Goal: Transaction & Acquisition: Obtain resource

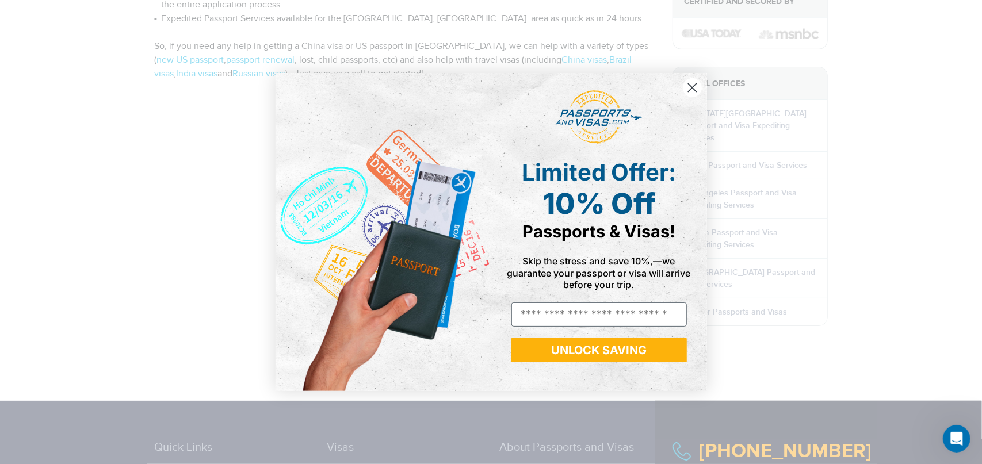
click at [691, 86] on icon "Close dialog" at bounding box center [692, 87] width 8 height 8
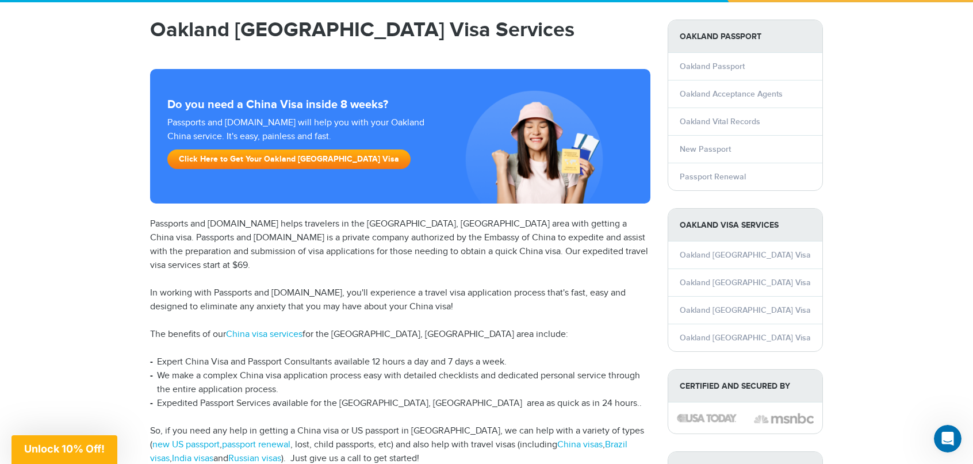
scroll to position [78, 0]
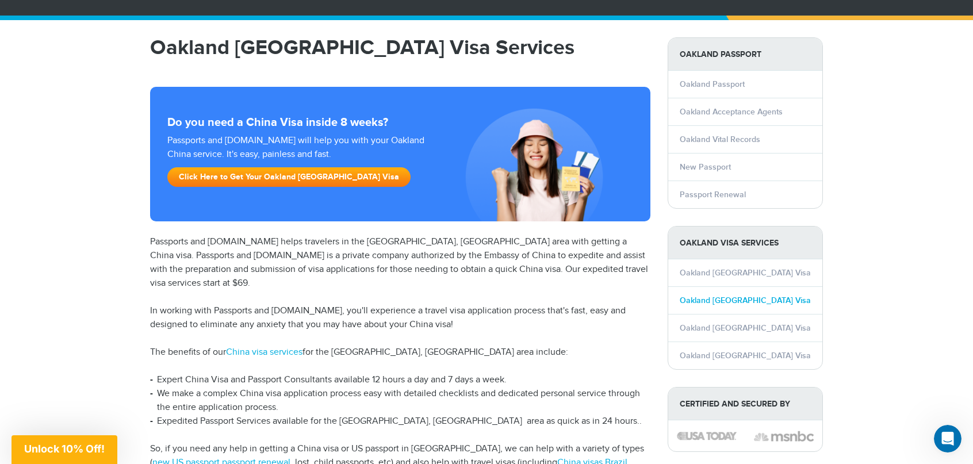
click at [718, 296] on link "Oakland [GEOGRAPHIC_DATA] Visa" at bounding box center [745, 301] width 131 height 10
